Goal: Task Accomplishment & Management: Use online tool/utility

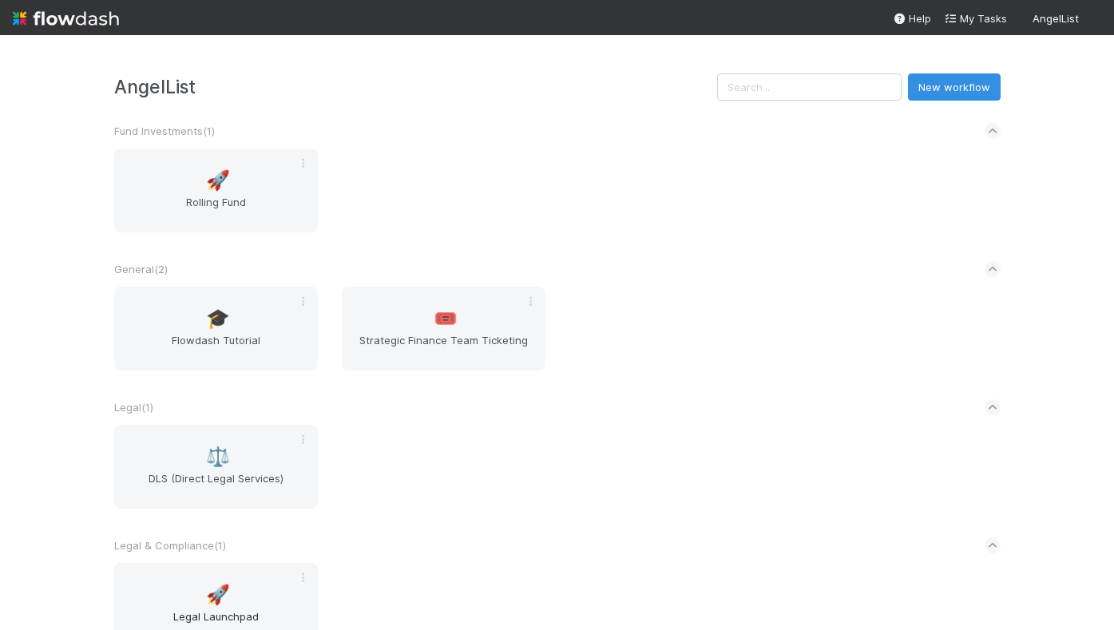
click at [212, 602] on span "🚀" at bounding box center [218, 594] width 24 height 21
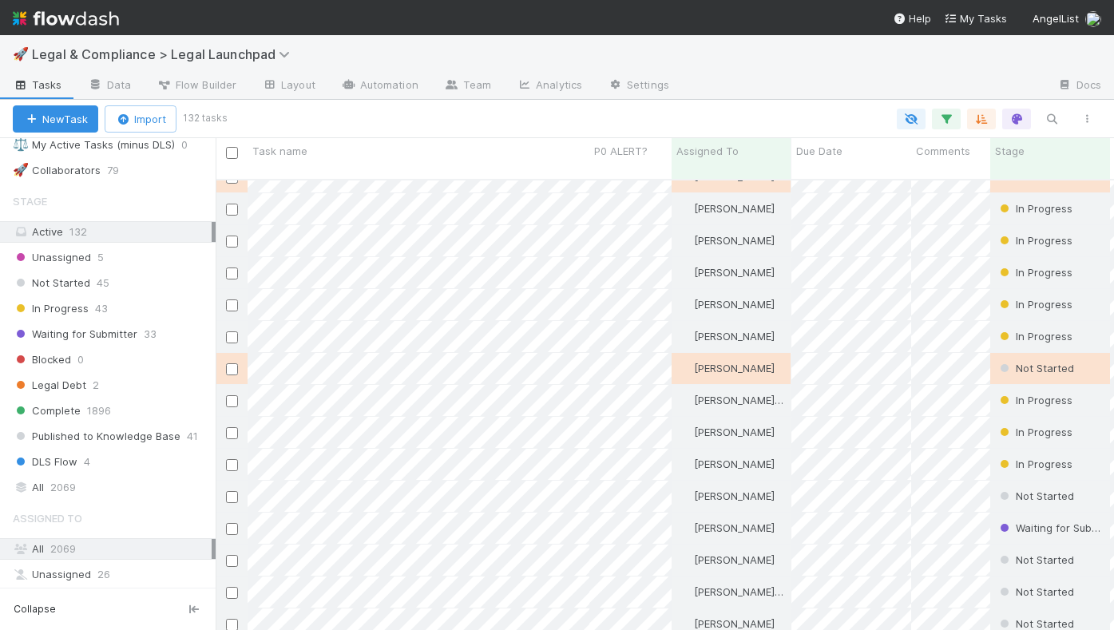
scroll to position [182, 0]
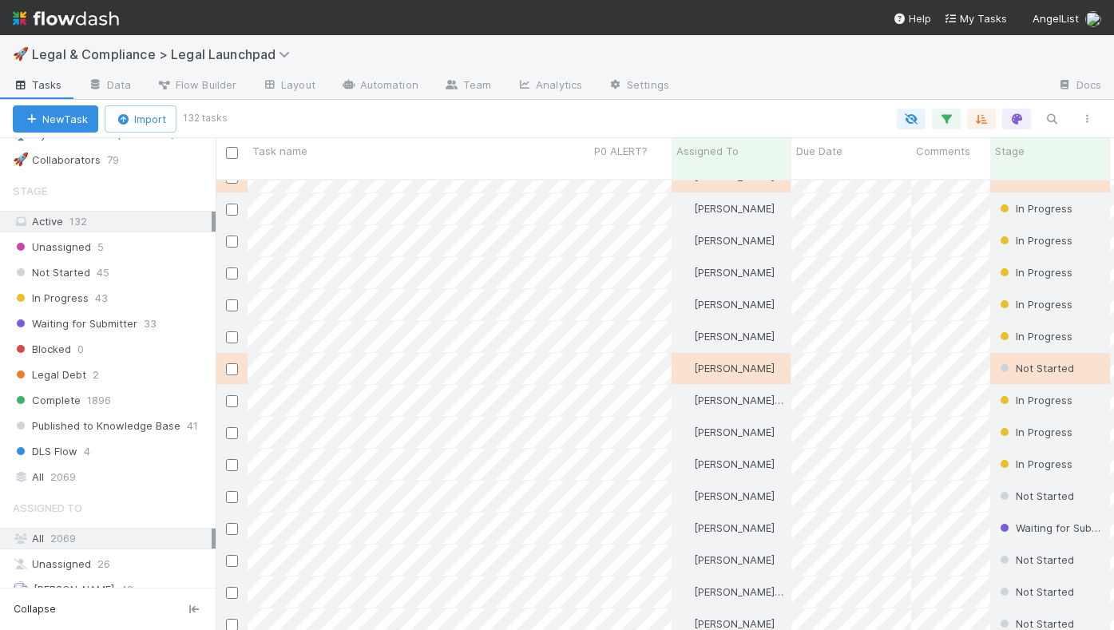
click at [41, 448] on span "DLS Flow" at bounding box center [45, 451] width 65 height 20
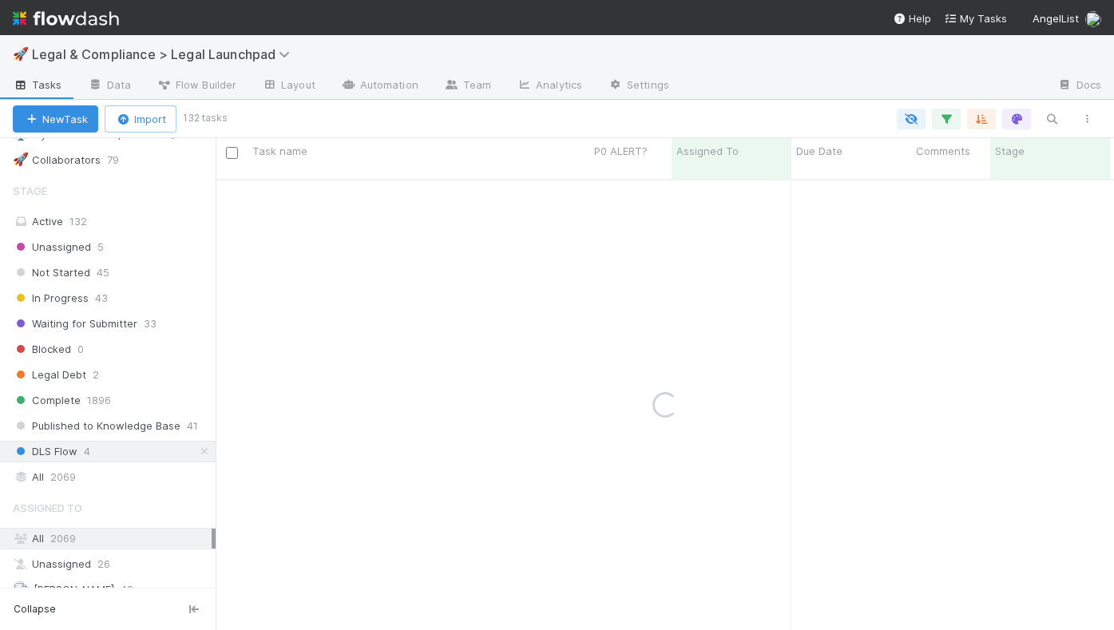
click at [42, 451] on span "DLS Flow" at bounding box center [45, 451] width 65 height 20
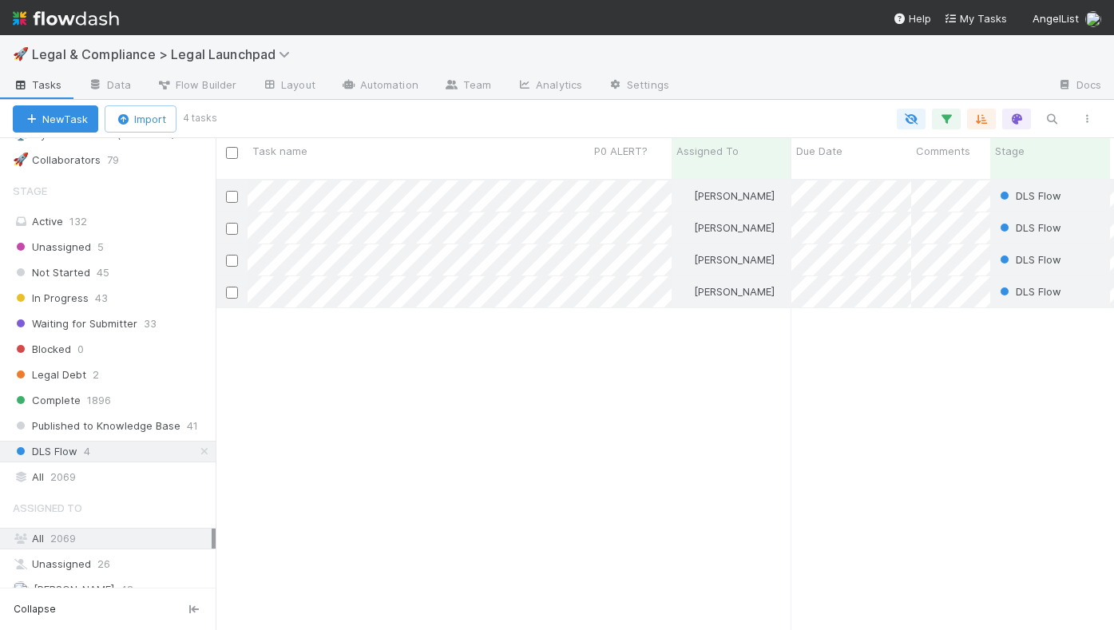
scroll to position [452, 886]
click at [645, 180] on div at bounding box center [557, 315] width 1114 height 630
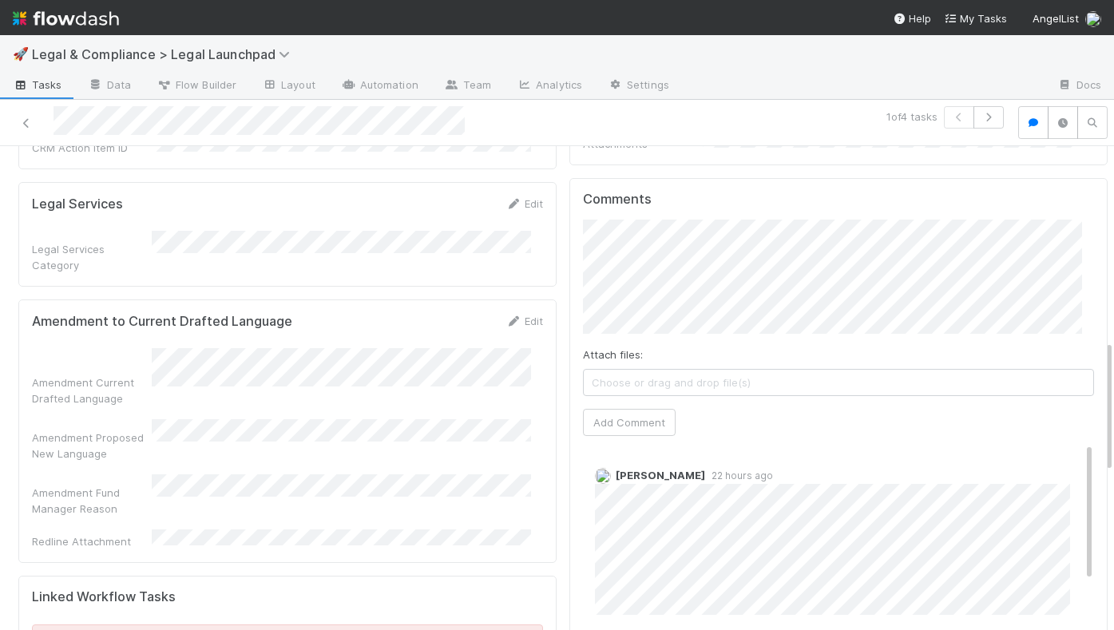
scroll to position [603, 0]
